Goal: Transaction & Acquisition: Download file/media

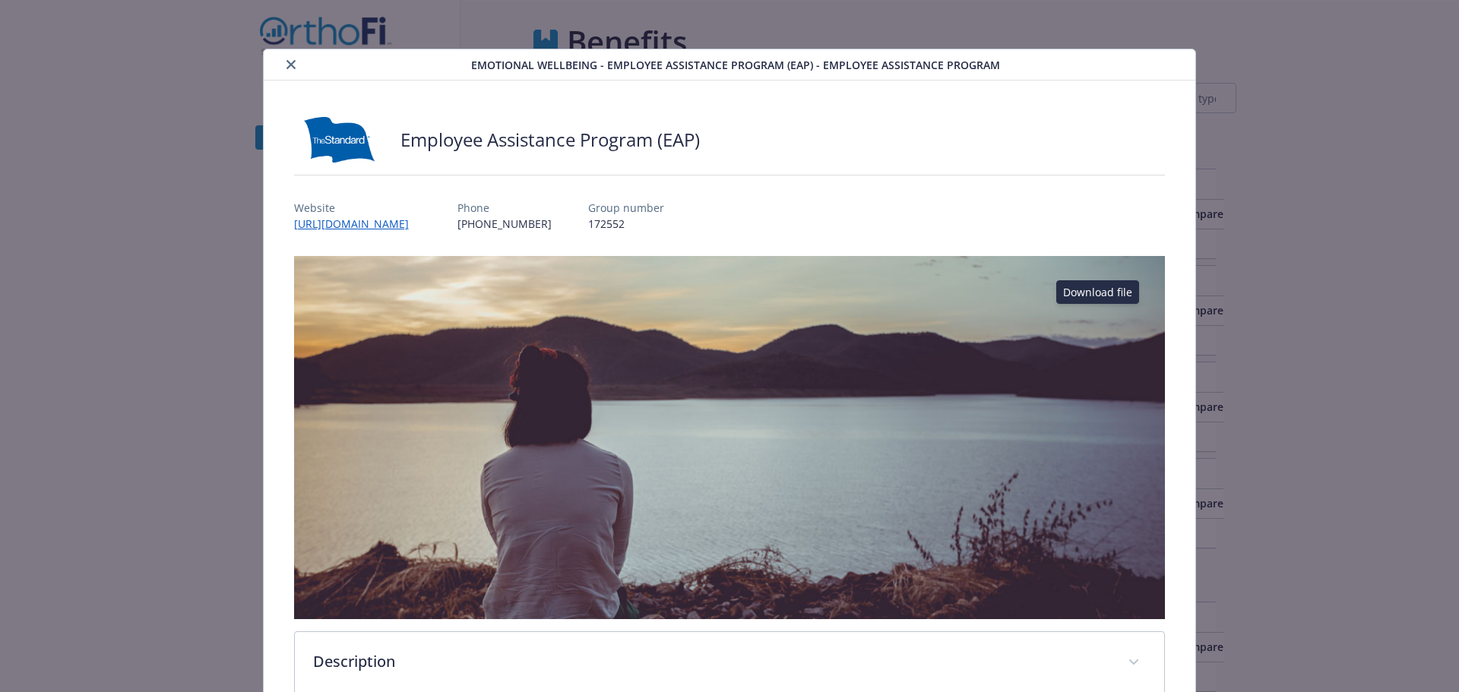
scroll to position [1893, 0]
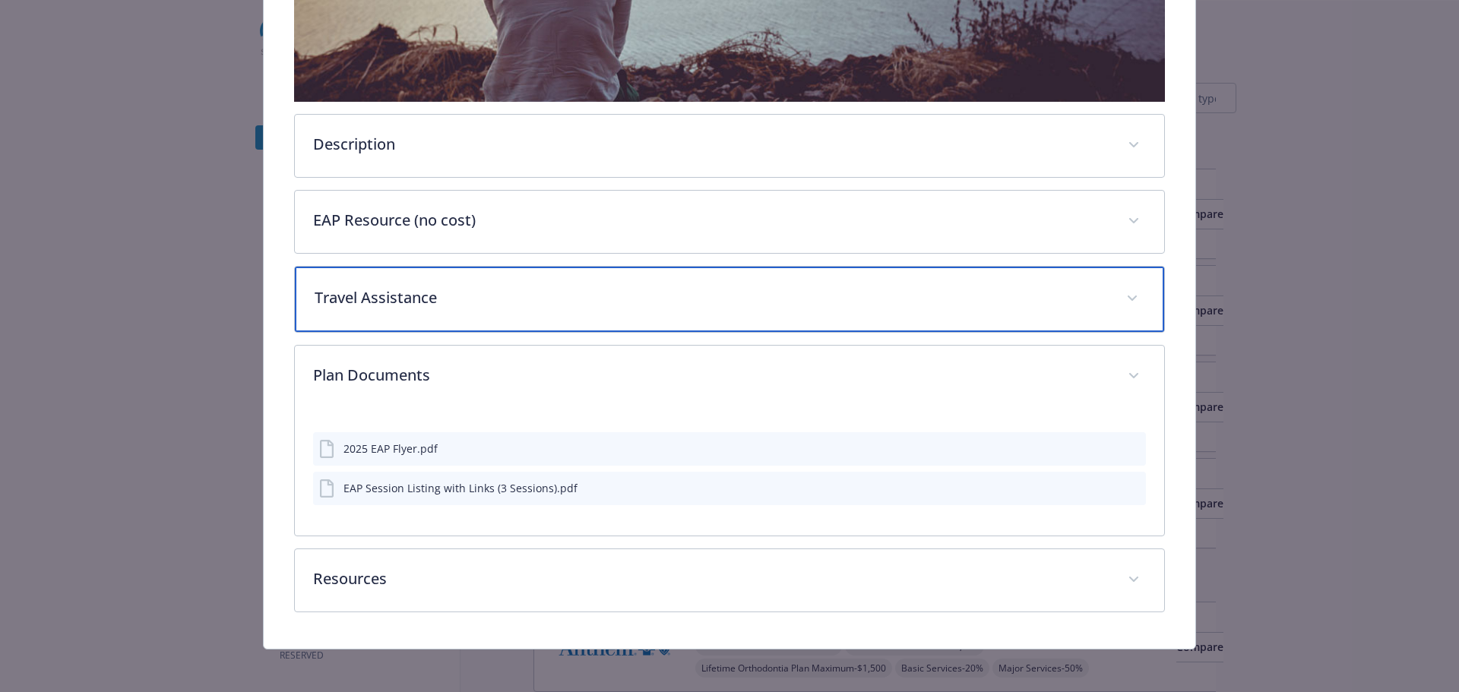
click at [404, 305] on div "Travel Assistance" at bounding box center [730, 299] width 870 height 65
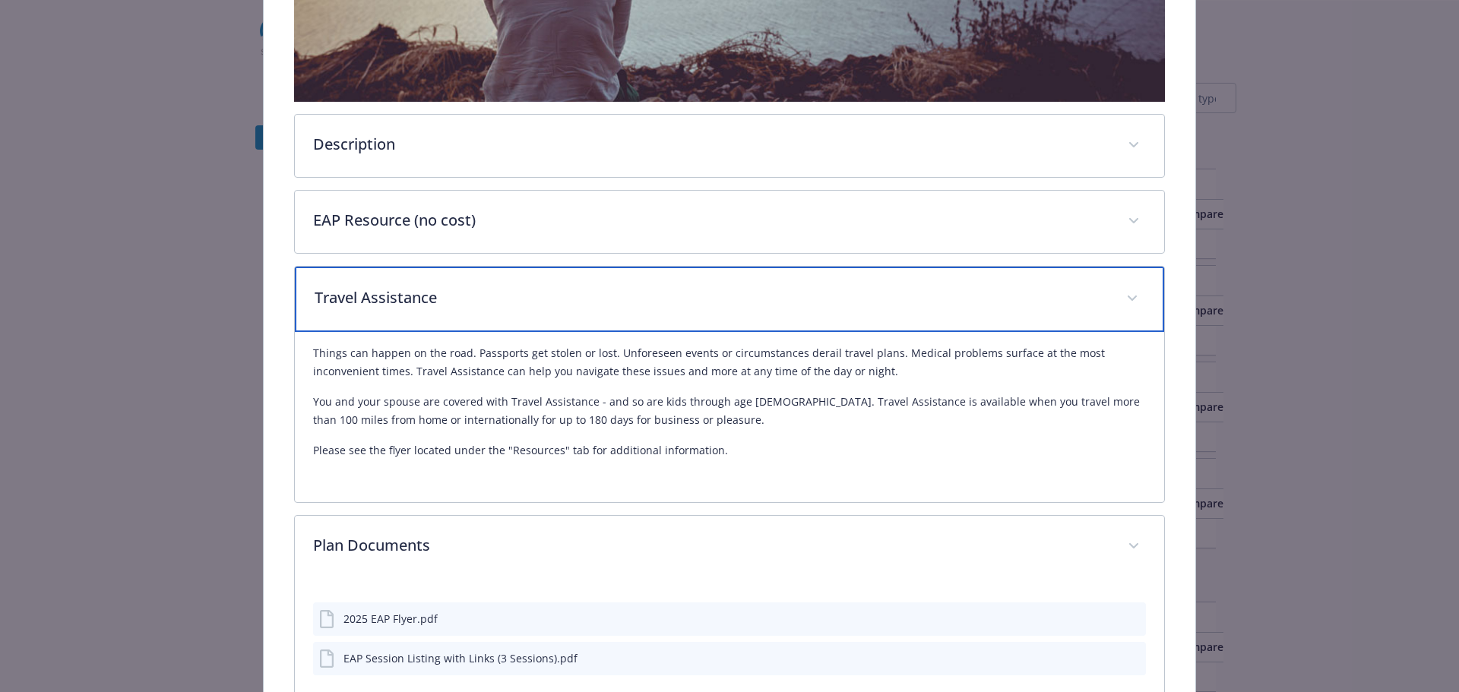
click at [404, 305] on p "Travel Assistance" at bounding box center [712, 297] width 794 height 23
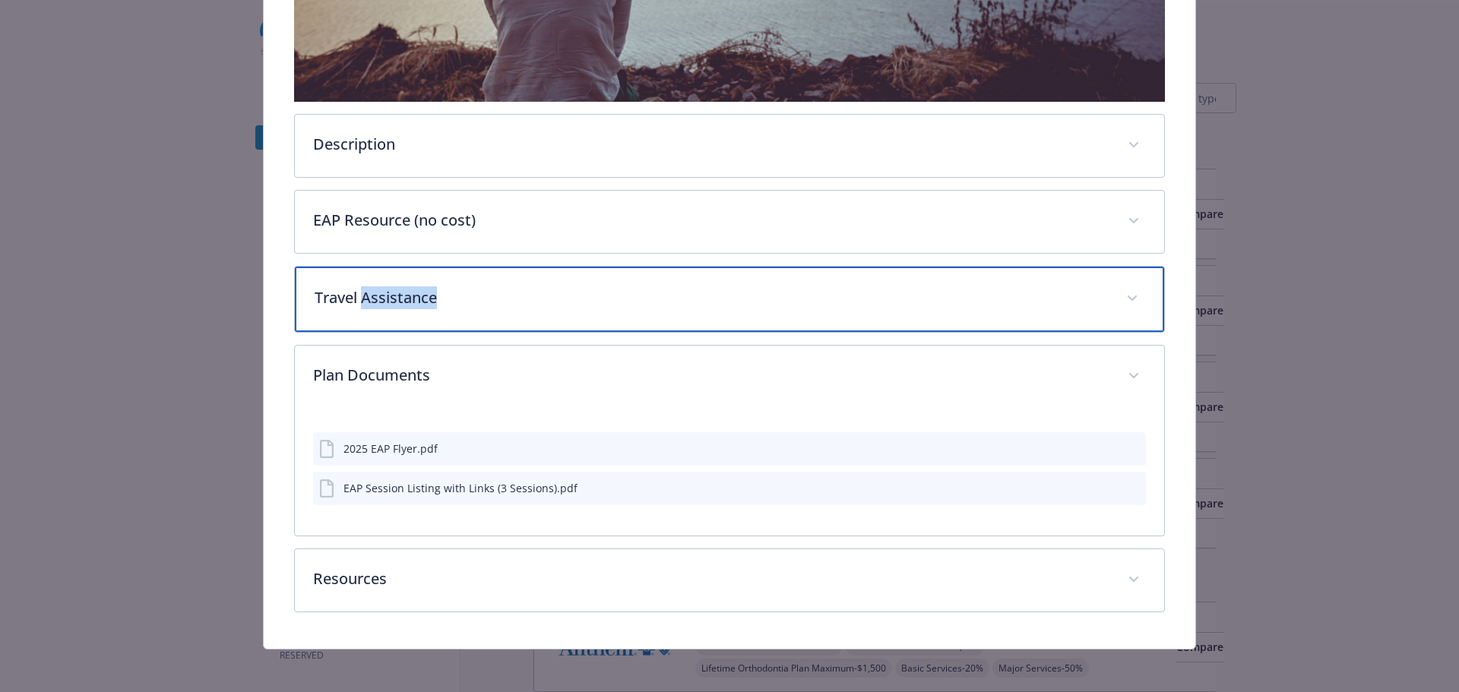
click at [404, 305] on p "Travel Assistance" at bounding box center [712, 297] width 794 height 23
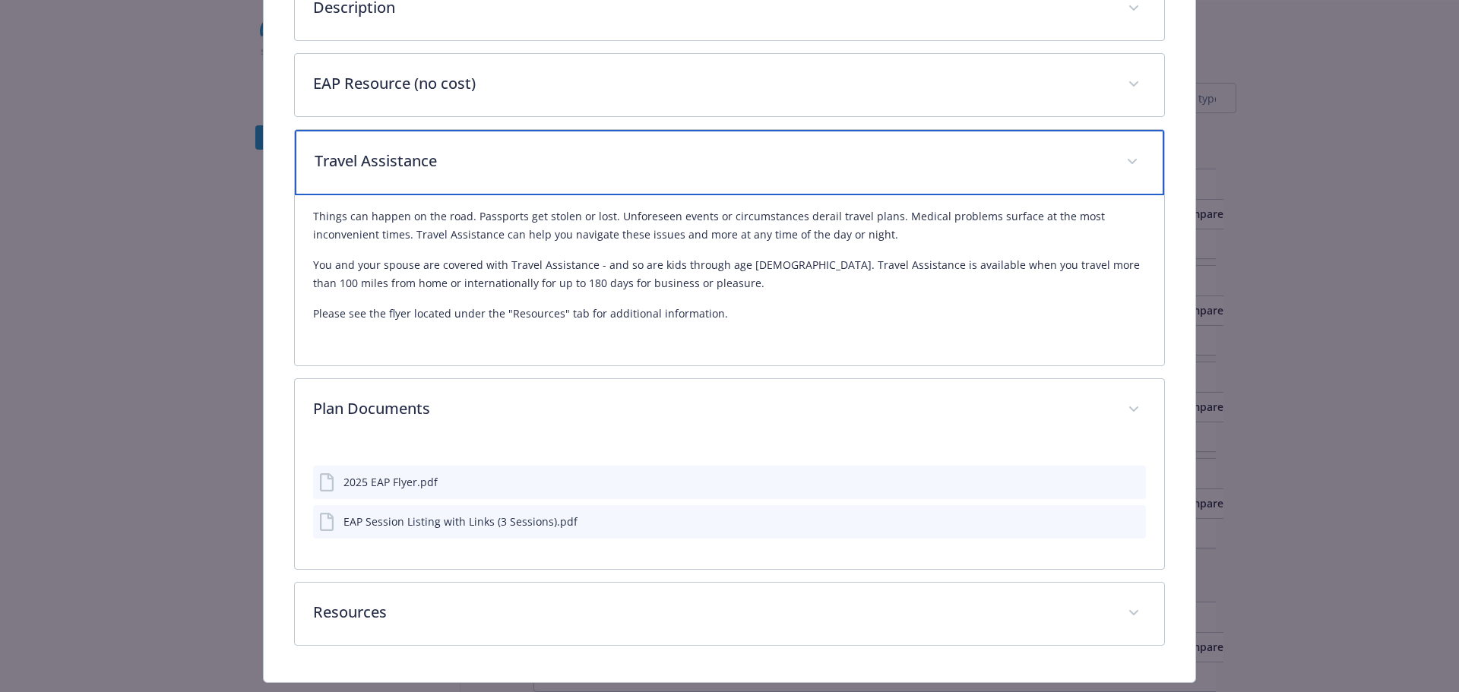
scroll to position [669, 0]
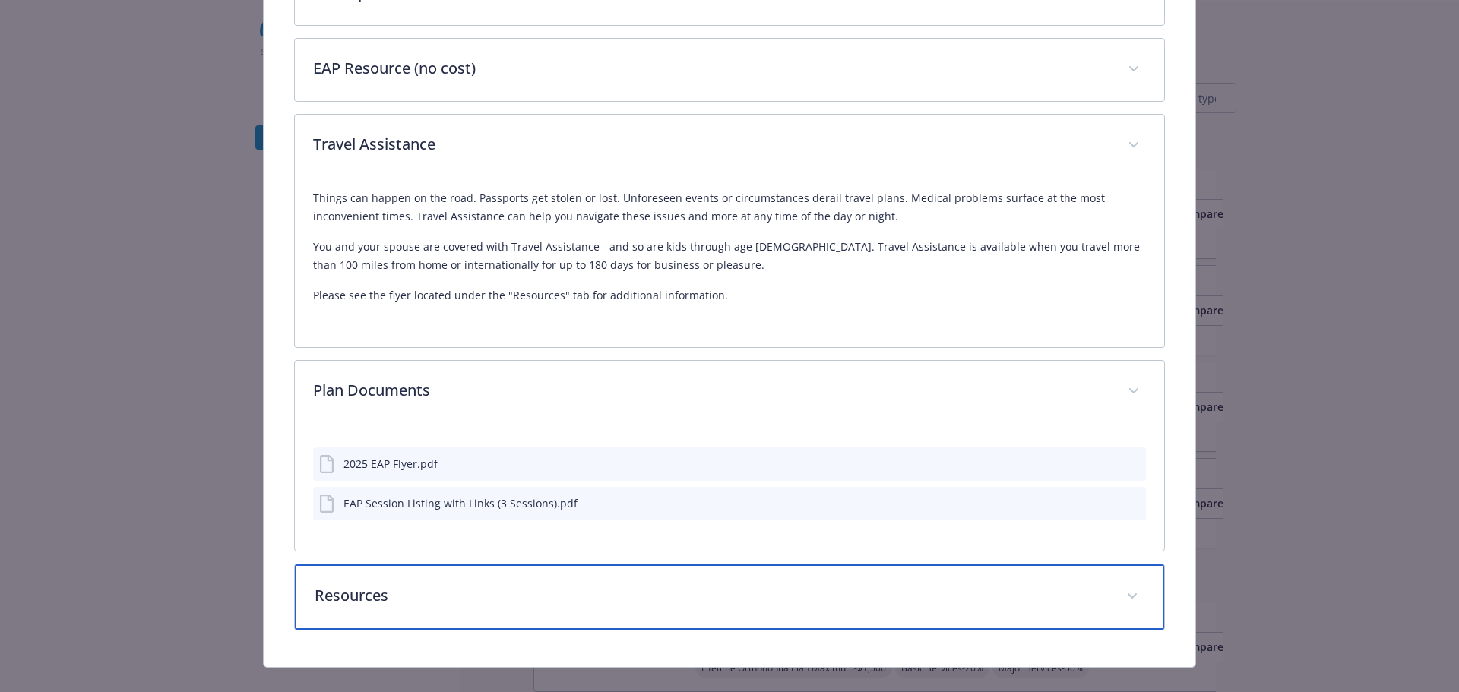
click at [368, 594] on p "Resources" at bounding box center [712, 595] width 794 height 23
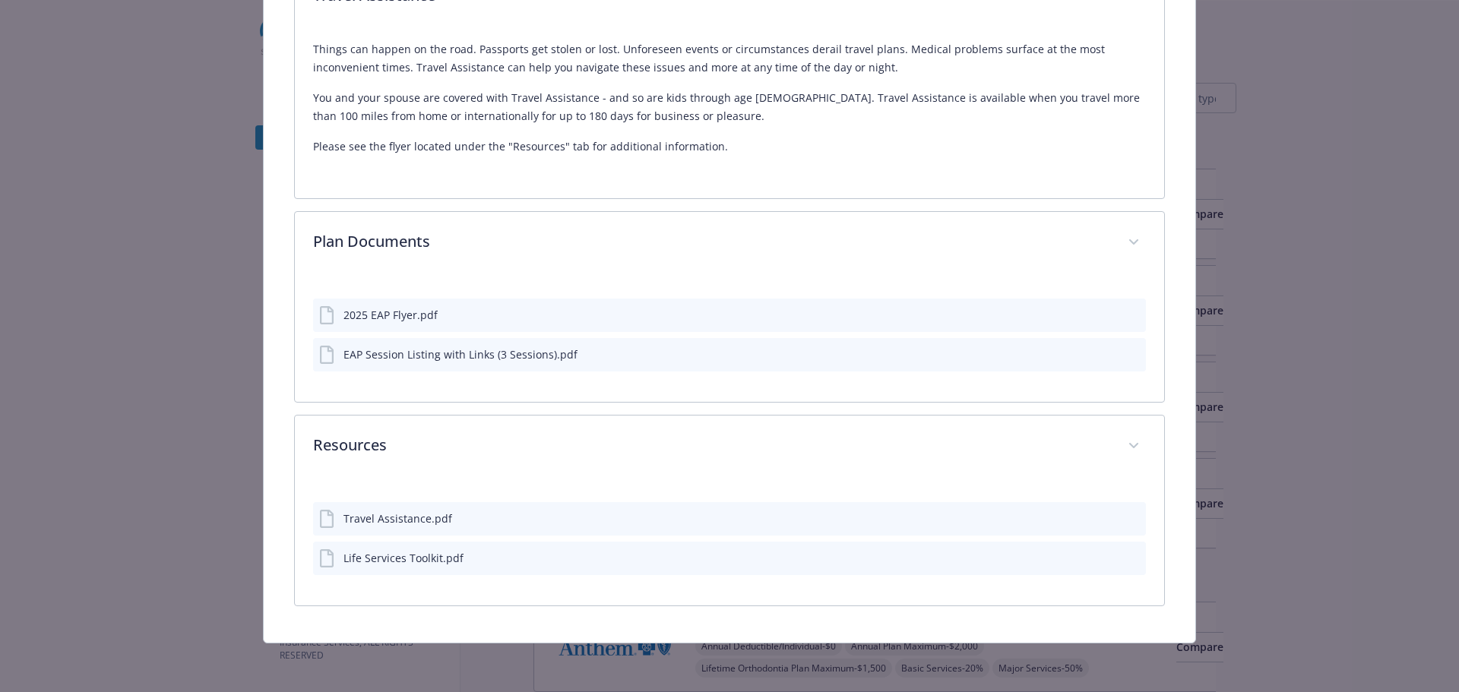
scroll to position [815, 0]
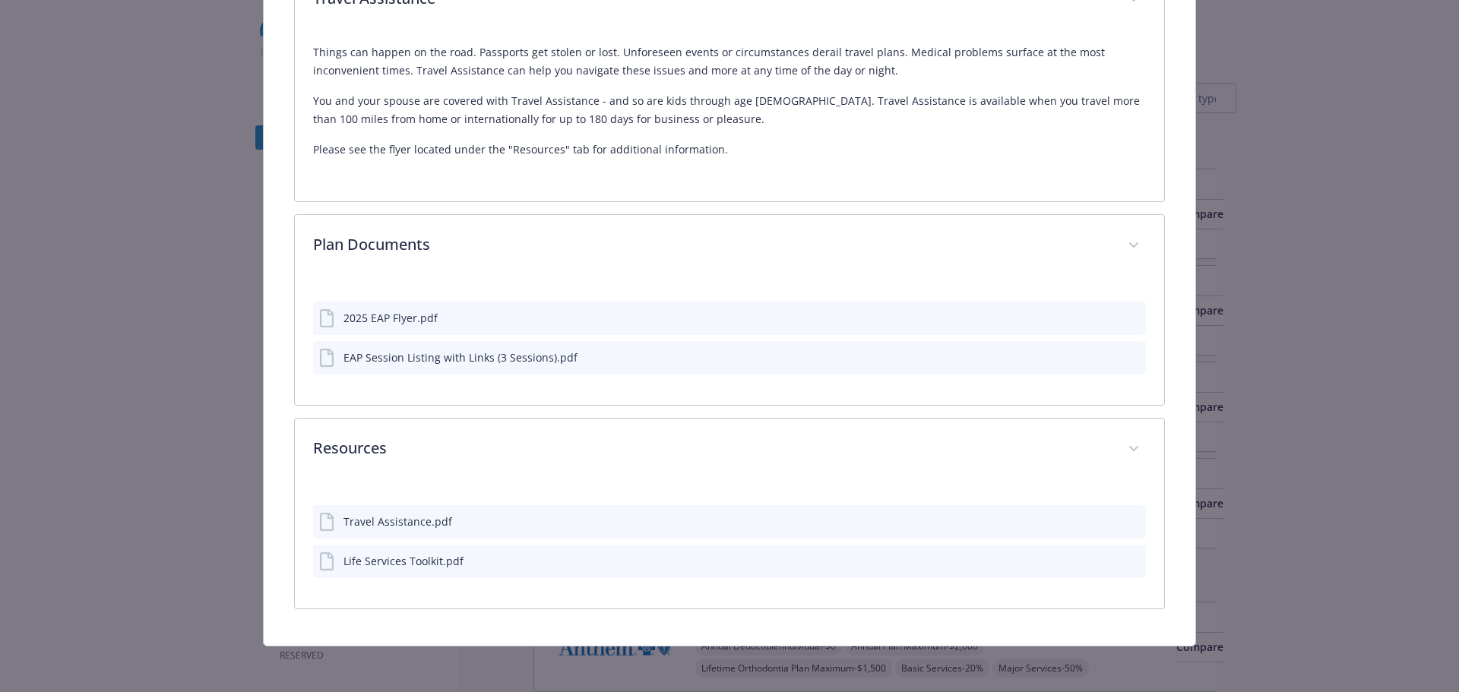
click at [376, 524] on div "Travel Assistance.pdf" at bounding box center [397, 522] width 109 height 16
click at [1102, 523] on button "details for plan Emotional Wellbeing - Employee Assistance Program (EAP) - Empl…" at bounding box center [1108, 522] width 12 height 16
click at [1100, 514] on icon "download file" at bounding box center [1106, 520] width 12 height 12
click at [471, 549] on div "Life Services Toolkit.pdf" at bounding box center [729, 561] width 833 height 33
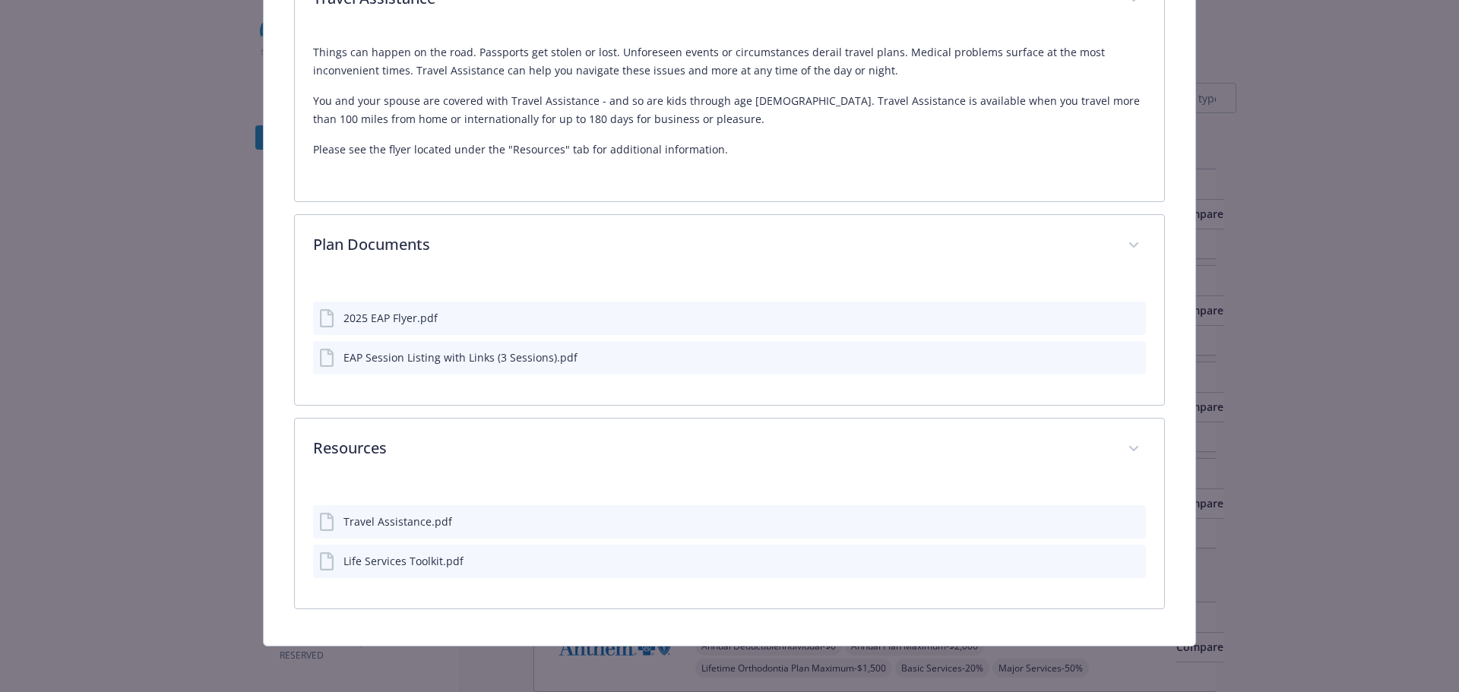
click at [409, 570] on div "Life Services Toolkit.pdf" at bounding box center [729, 561] width 833 height 33
click at [410, 561] on div "Life Services Toolkit.pdf" at bounding box center [403, 561] width 120 height 16
click at [1100, 558] on icon "download file" at bounding box center [1106, 560] width 12 height 12
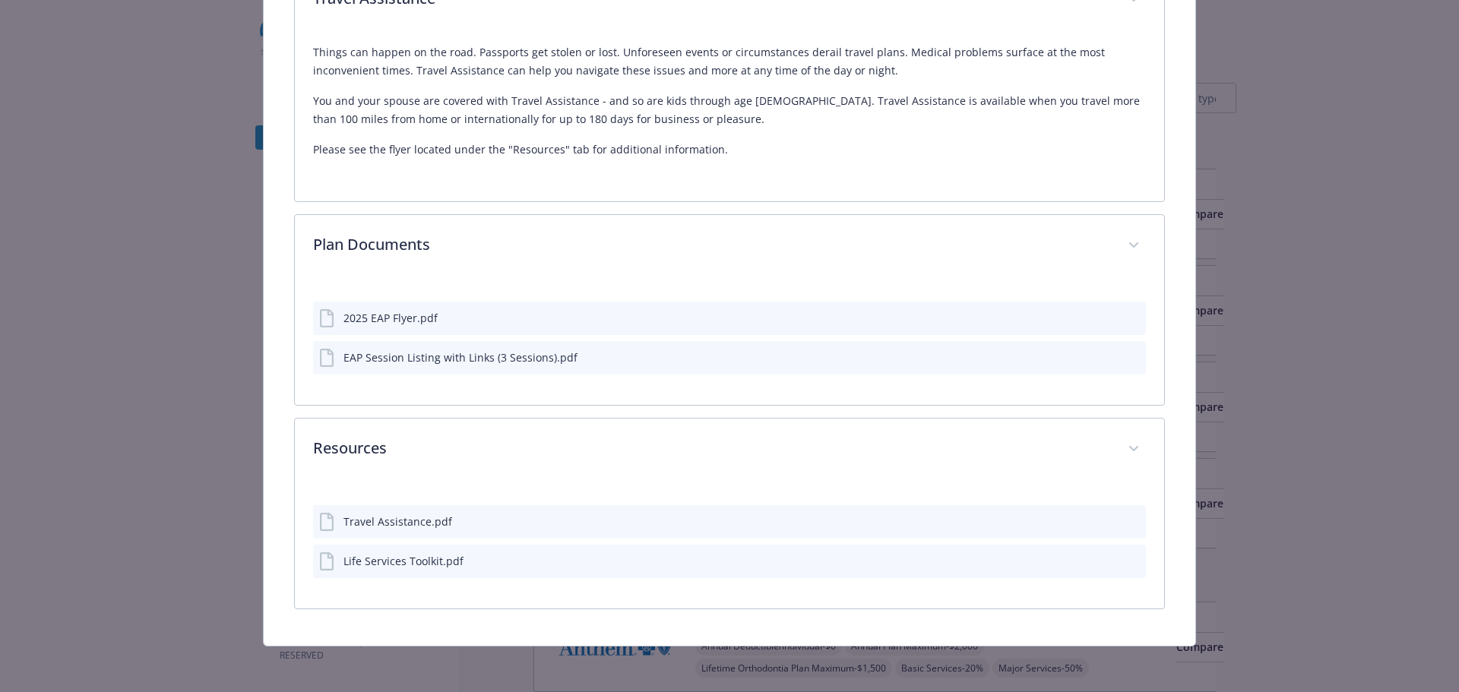
click at [1093, 547] on div "Life Services Toolkit.pdf" at bounding box center [729, 561] width 833 height 33
click at [1102, 565] on button "details for plan Emotional Wellbeing - Employee Assistance Program (EAP) - Empl…" at bounding box center [1108, 561] width 12 height 16
click at [1100, 557] on icon "download file" at bounding box center [1106, 560] width 12 height 12
click at [1102, 557] on icon "download file" at bounding box center [1107, 558] width 10 height 9
click at [1133, 555] on div "Life Services Toolkit.pdf" at bounding box center [729, 561] width 833 height 33
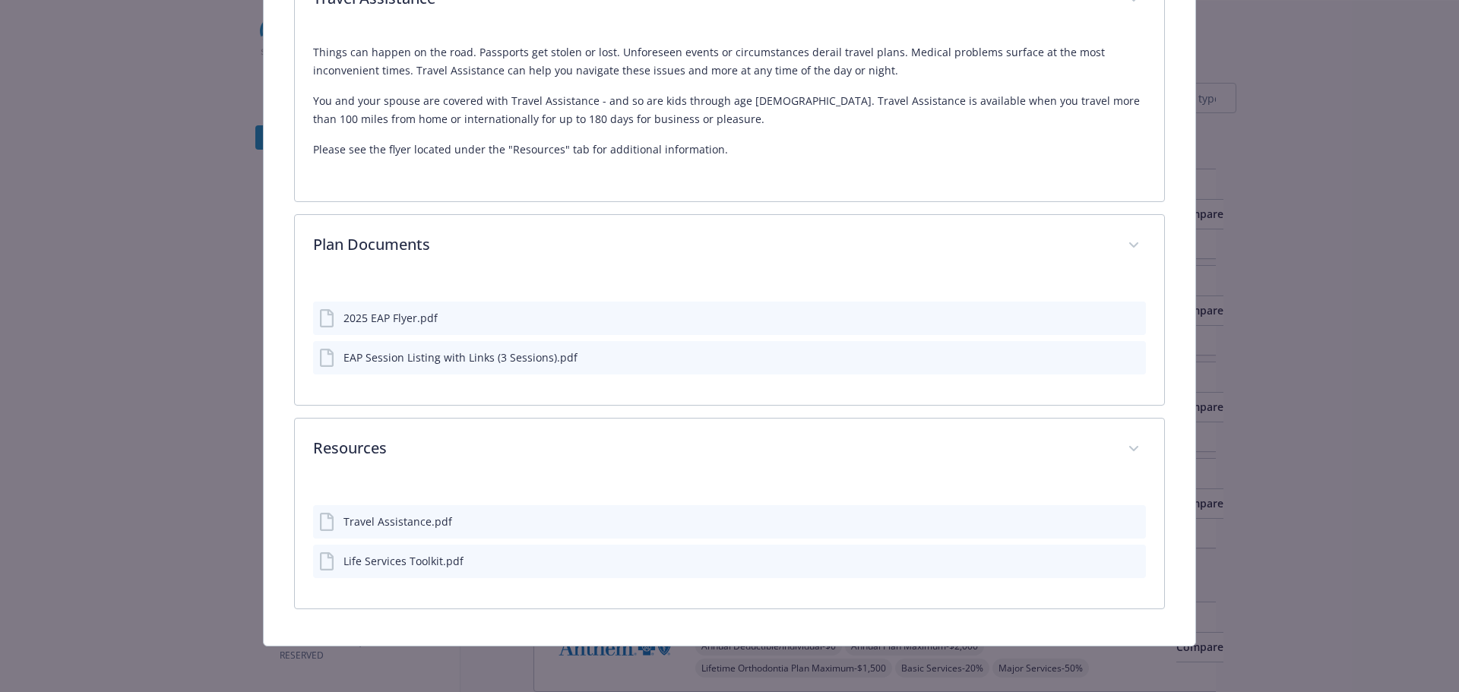
click at [1124, 556] on icon "preview file" at bounding box center [1131, 560] width 14 height 11
